Goal: Check status: Check status

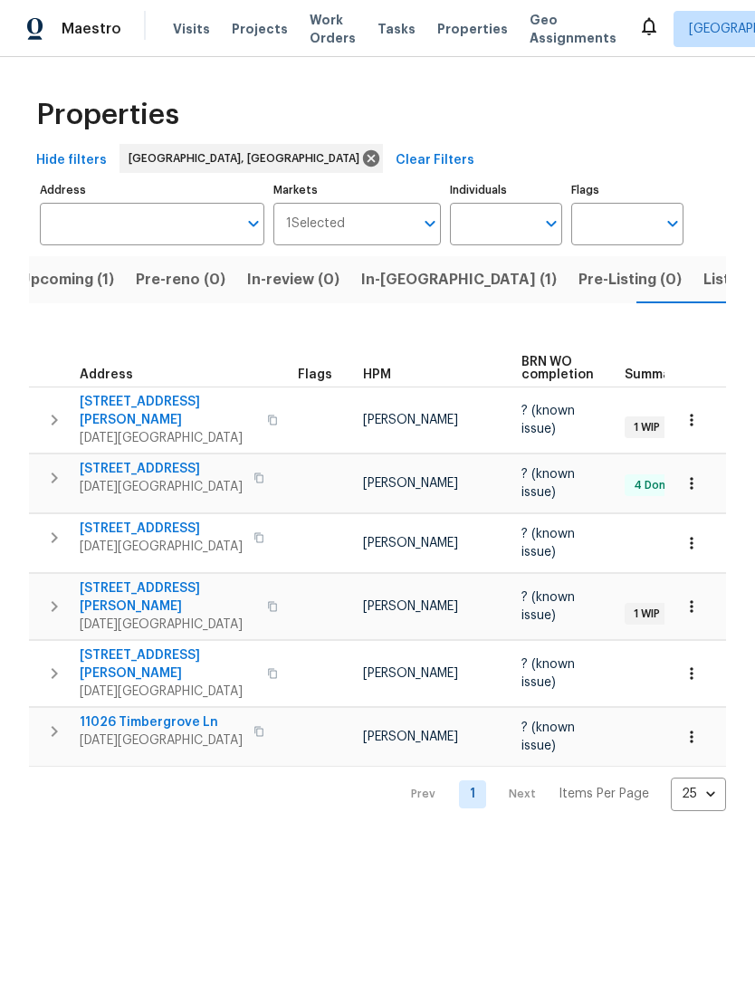
click at [103, 460] on span "[STREET_ADDRESS]" at bounding box center [161, 469] width 163 height 18
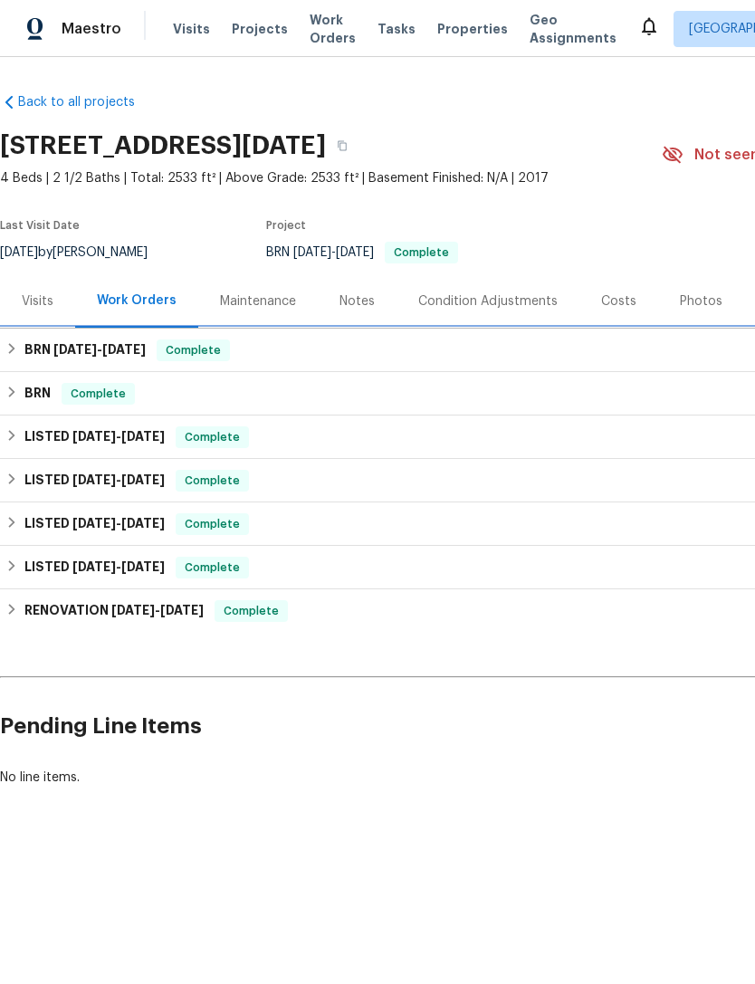
click at [47, 349] on h6 "BRN 8/29/25 - 8/29/25" at bounding box center [84, 350] width 121 height 22
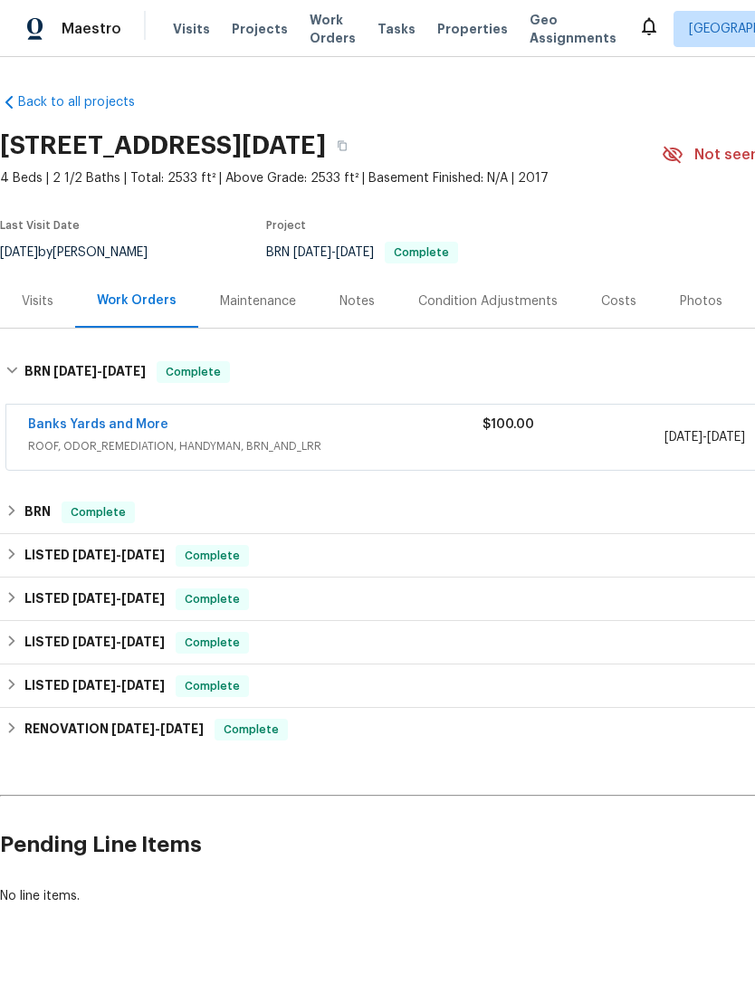
click at [85, 440] on span "ROOF, ODOR_REMEDIATION, HANDYMAN, BRN_AND_LRR" at bounding box center [255, 446] width 454 height 18
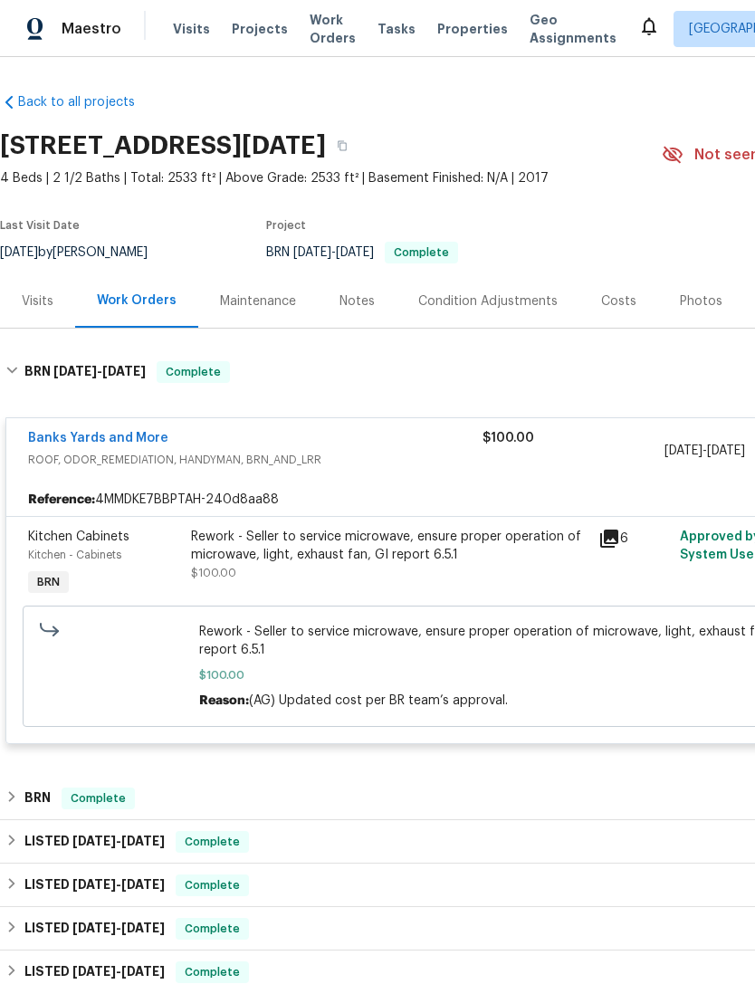
click at [225, 567] on div "Rework - Seller to service microwave, ensure proper operation of microwave, lig…" at bounding box center [389, 555] width 397 height 54
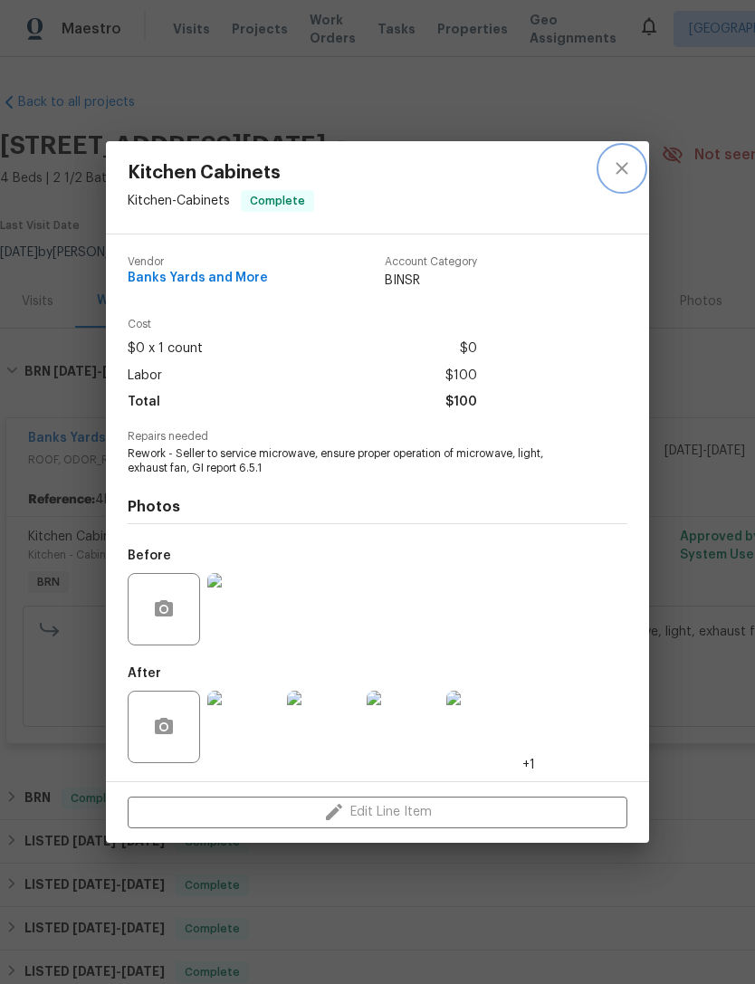
click at [627, 178] on button "close" at bounding box center [621, 168] width 43 height 43
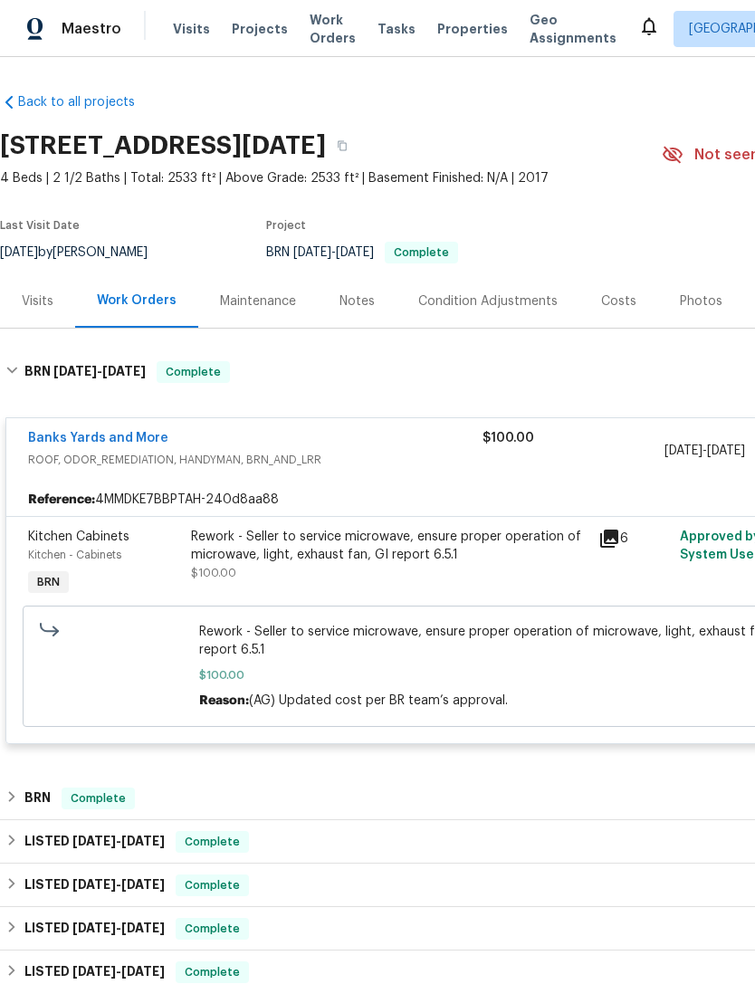
click at [289, 458] on span "ROOF, ODOR_REMEDIATION, HANDYMAN, BRN_AND_LRR" at bounding box center [255, 460] width 454 height 18
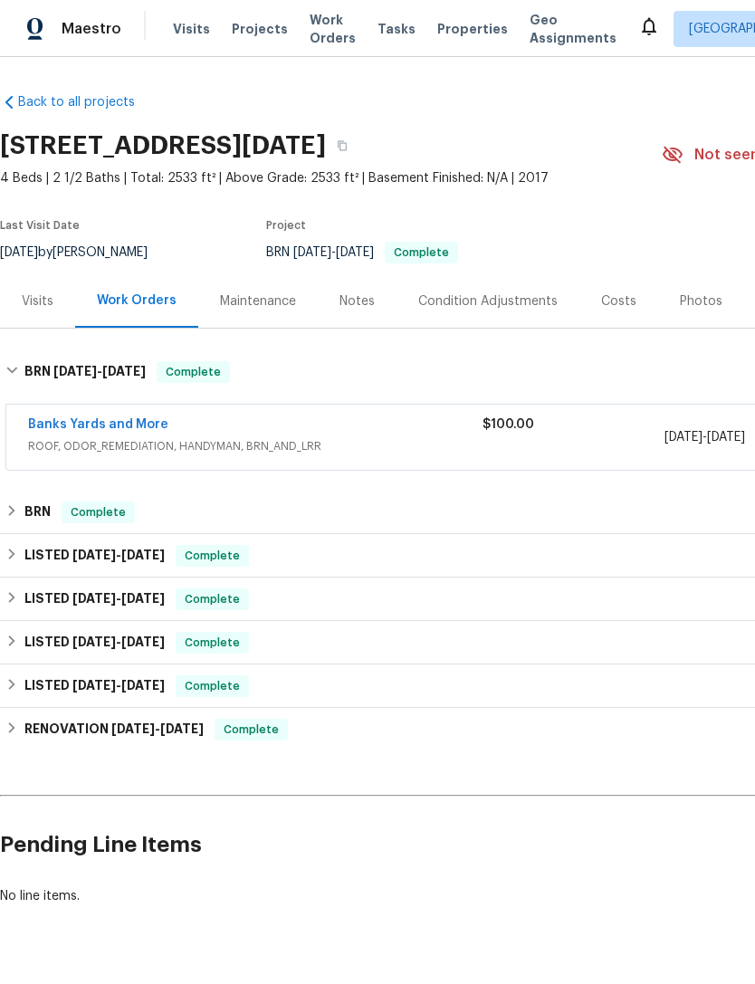
click at [165, 444] on span "ROOF, ODOR_REMEDIATION, HANDYMAN, BRN_AND_LRR" at bounding box center [255, 446] width 454 height 18
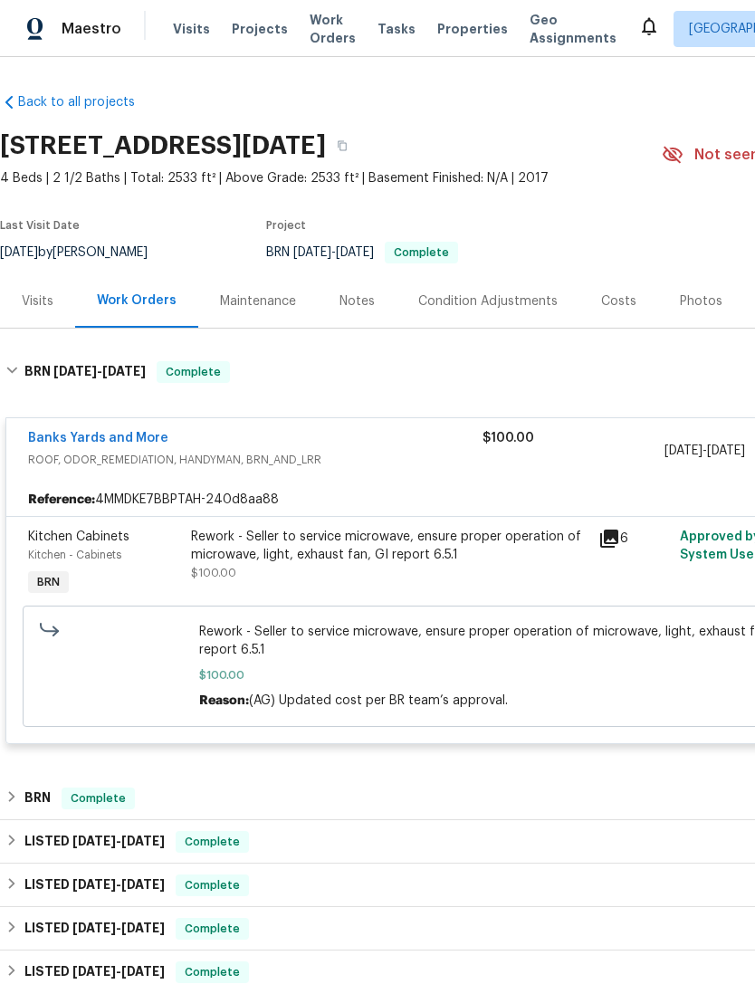
click at [225, 471] on div "Banks Yards and More ROOF, ODOR_REMEDIATION, HANDYMAN, BRN_AND_LRR" at bounding box center [255, 450] width 454 height 43
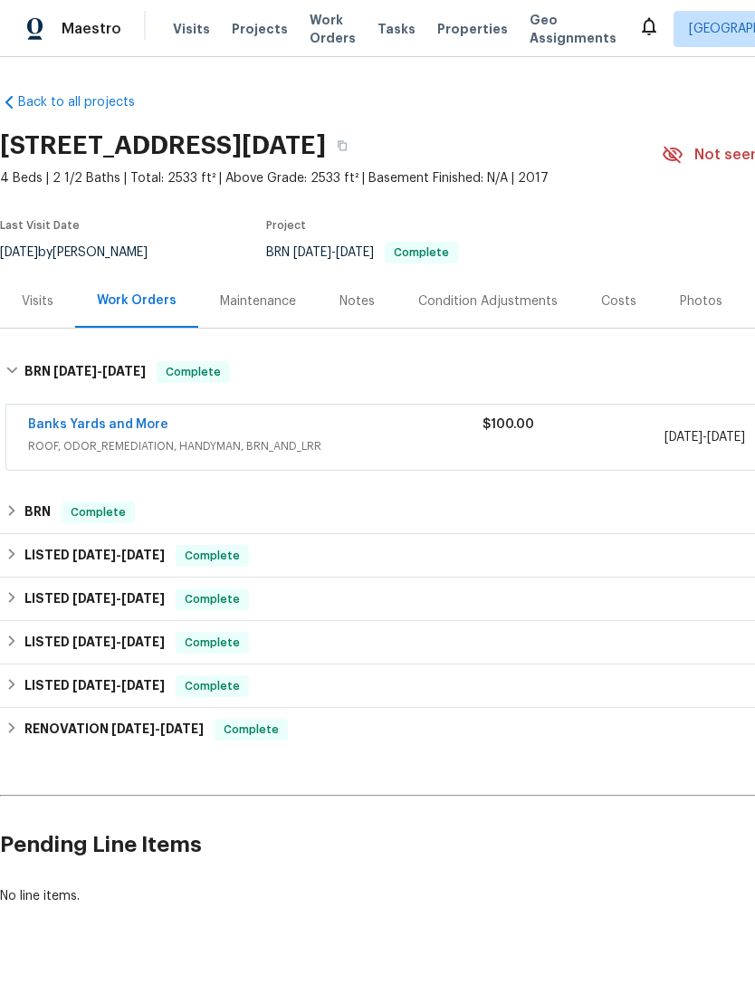
click at [239, 458] on div "Banks Yards and More ROOF, ODOR_REMEDIATION, HANDYMAN, BRN_AND_LRR" at bounding box center [255, 437] width 454 height 43
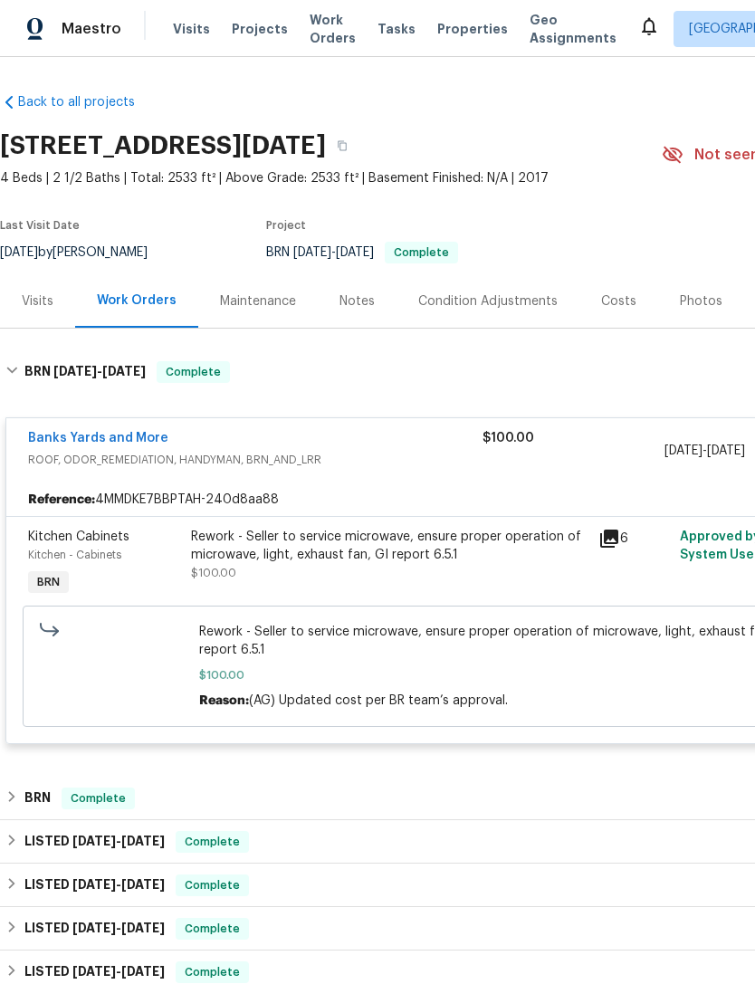
click at [245, 559] on div "Rework - Seller to service microwave, ensure proper operation of microwave, lig…" at bounding box center [389, 546] width 397 height 36
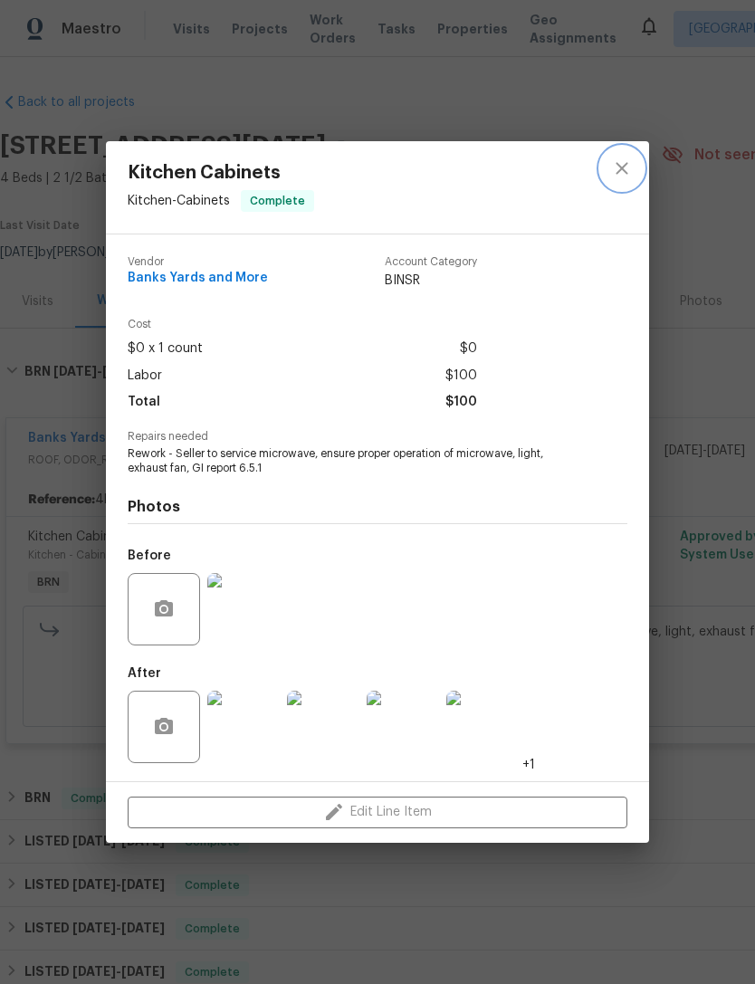
click at [631, 167] on icon "close" at bounding box center [622, 169] width 22 height 22
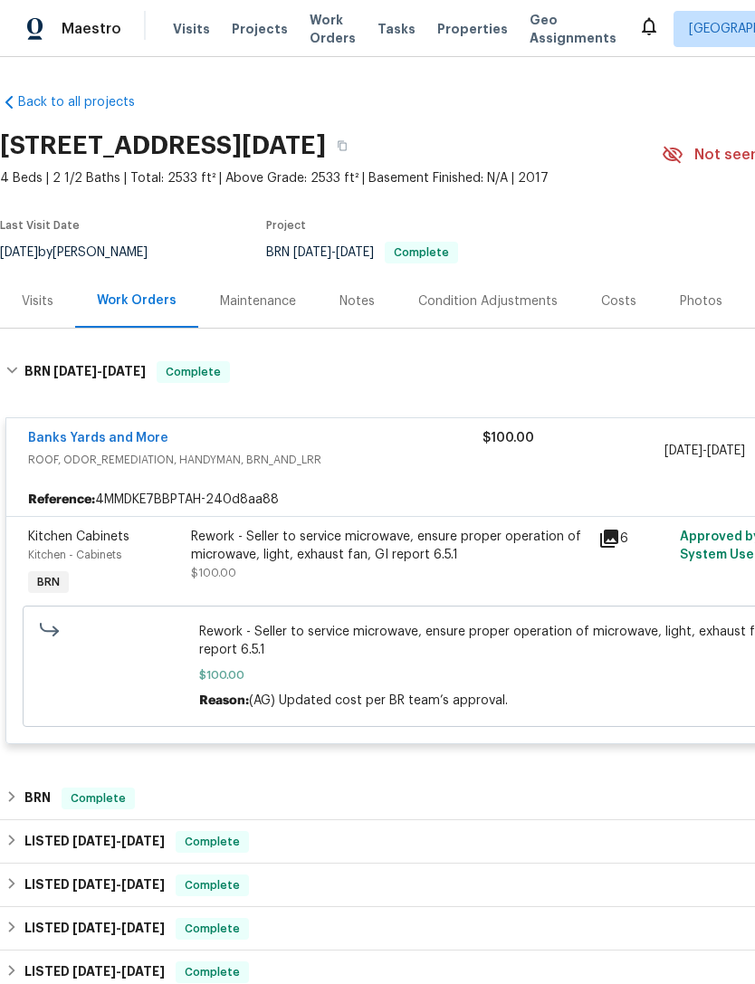
click at [62, 443] on link "Banks Yards and More" at bounding box center [98, 438] width 140 height 13
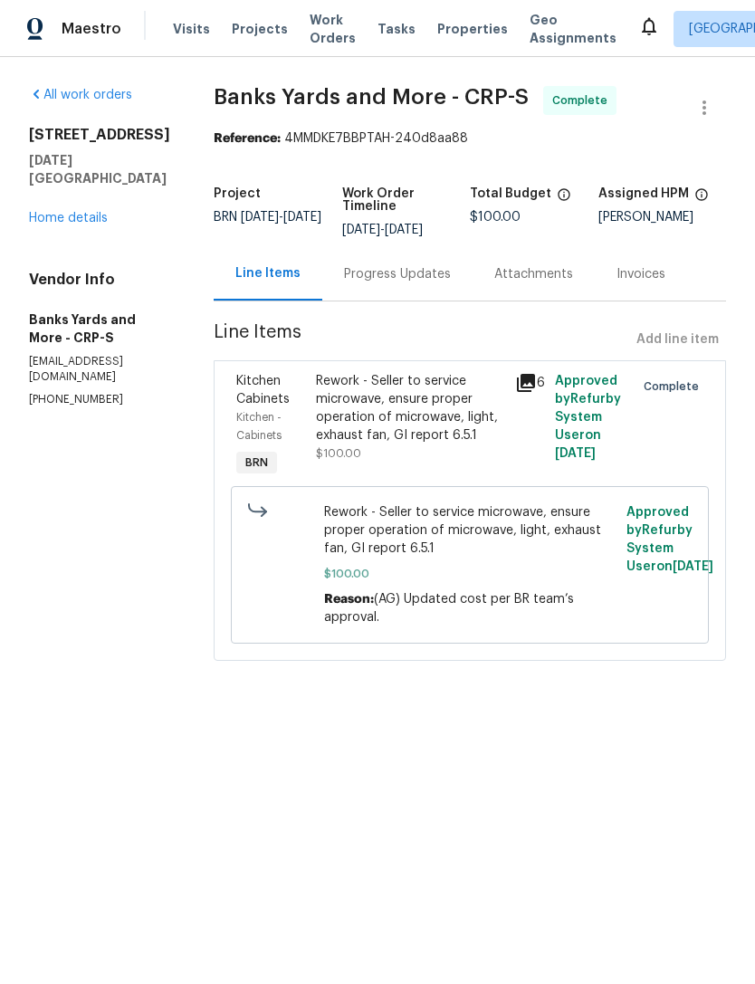
click at [410, 292] on div "Progress Updates" at bounding box center [397, 273] width 150 height 53
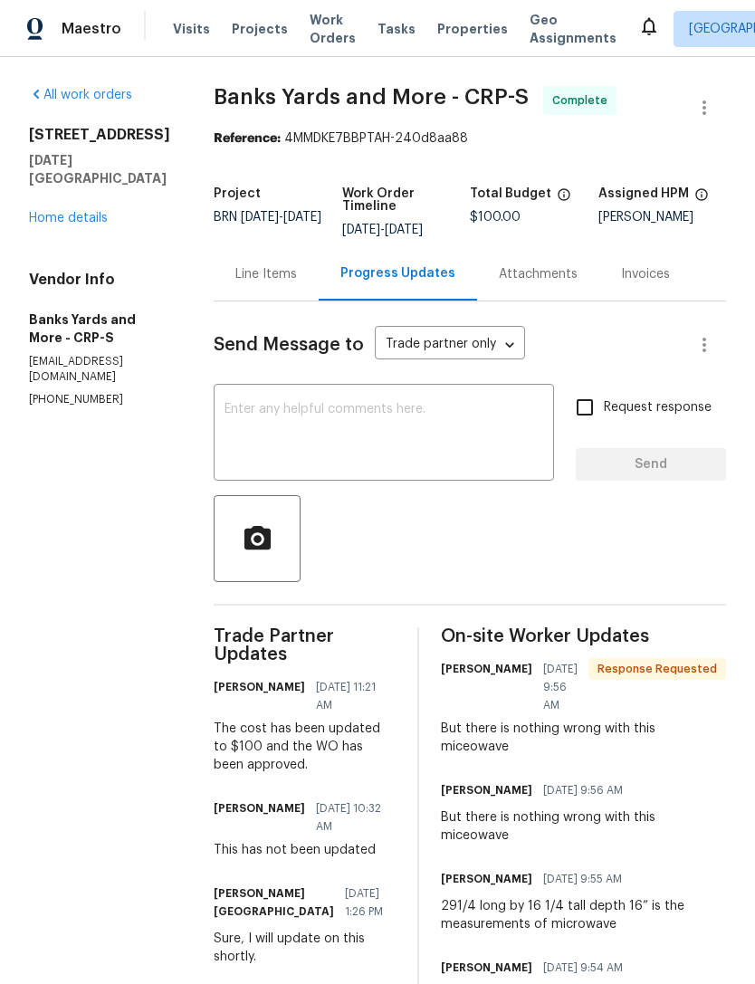
click at [62, 212] on link "Home details" at bounding box center [68, 218] width 79 height 13
